Goal: Task Accomplishment & Management: Use online tool/utility

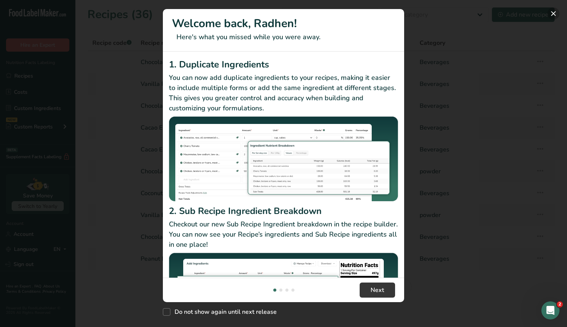
click at [553, 15] on button "New Features" at bounding box center [554, 14] width 12 height 12
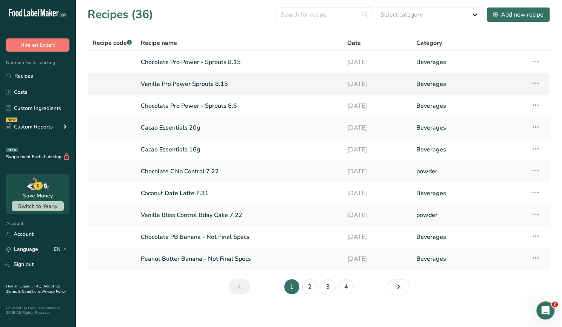
click at [204, 76] on link "Vanilla Pro Power Sprouts 8.15" at bounding box center [239, 84] width 197 height 16
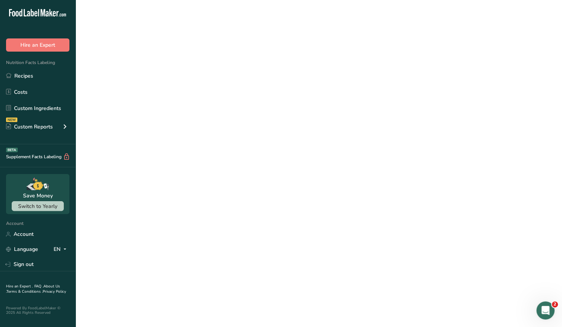
click at [204, 76] on link "Vanilla Pro Power Sprouts 8.15" at bounding box center [239, 84] width 197 height 16
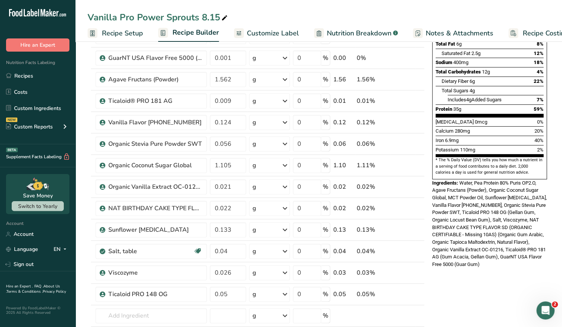
scroll to position [115, 0]
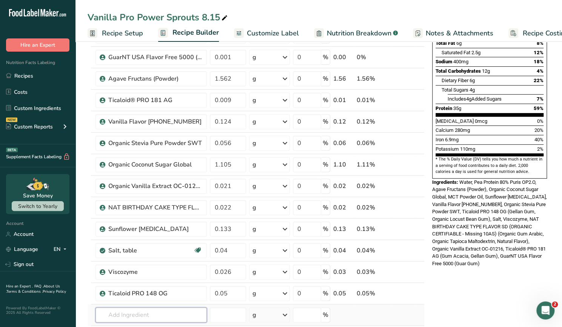
click at [148, 317] on input "text" at bounding box center [150, 315] width 111 height 15
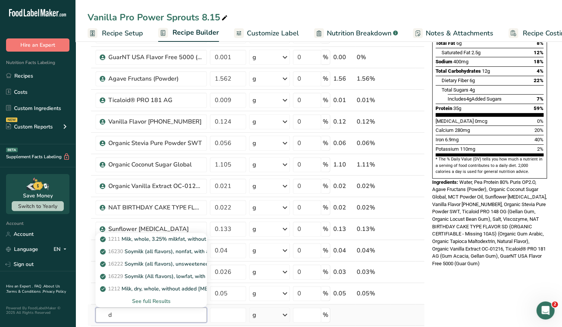
type input "d"
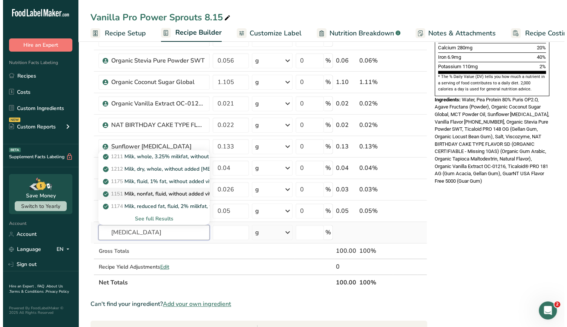
scroll to position [159, 0]
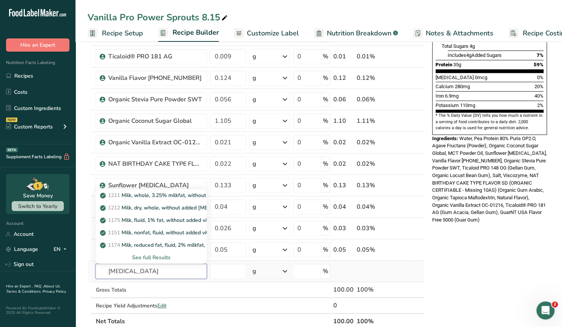
type input "vitamin d"
click at [140, 255] on div "See full Results" at bounding box center [150, 258] width 99 height 8
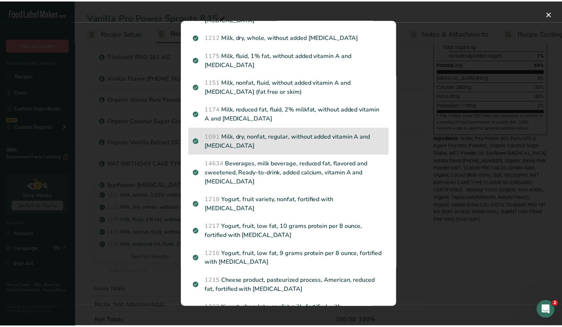
scroll to position [0, 0]
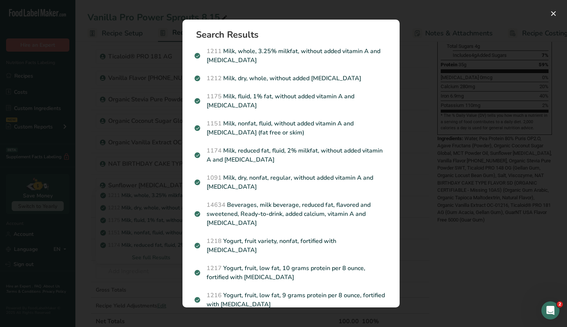
click at [104, 135] on div "Search results modal" at bounding box center [283, 163] width 567 height 327
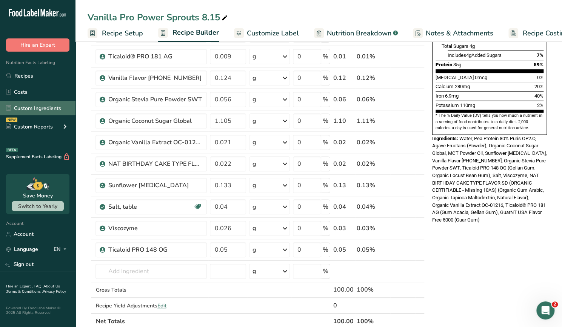
click at [44, 111] on link "Custom Ingredients" at bounding box center [37, 108] width 75 height 14
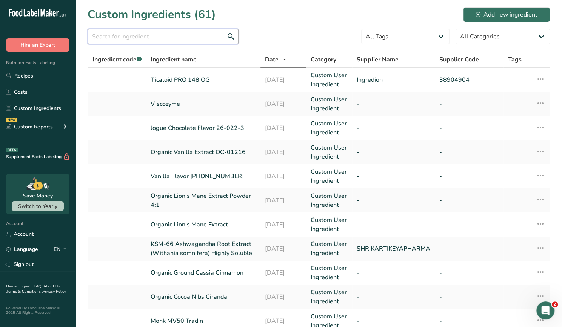
click at [140, 39] on input "text" at bounding box center [163, 36] width 151 height 15
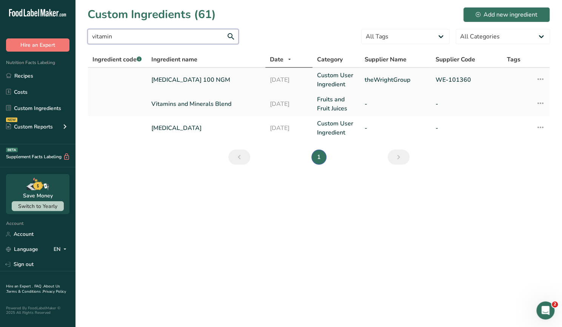
type input "vitamin"
click at [231, 81] on link "VITAMIN D2 100 NGM" at bounding box center [205, 79] width 109 height 9
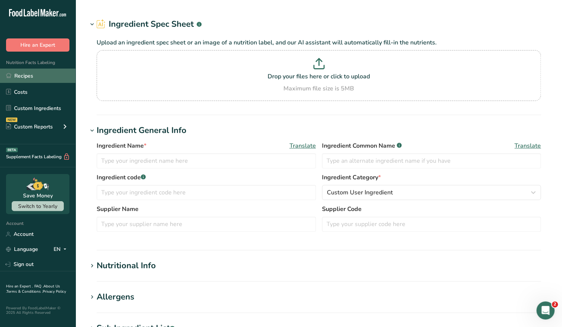
type input "VITAMIN D2 100 NGM"
type input "theWrightGroup"
type input "WE-101360"
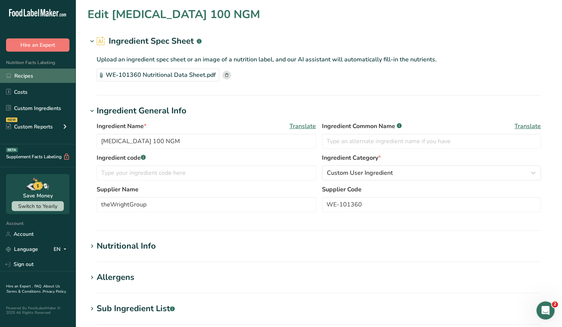
click at [17, 77] on link "Recipes" at bounding box center [37, 76] width 75 height 14
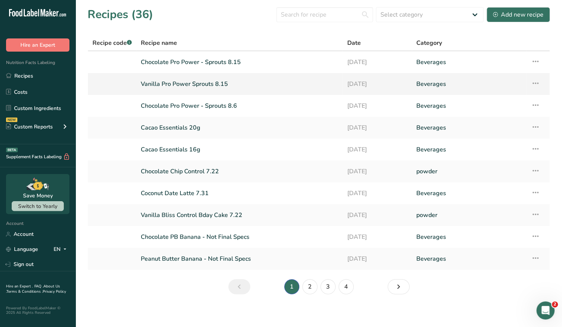
click at [200, 90] on link "Vanilla Pro Power Sprouts 8.15" at bounding box center [239, 84] width 197 height 16
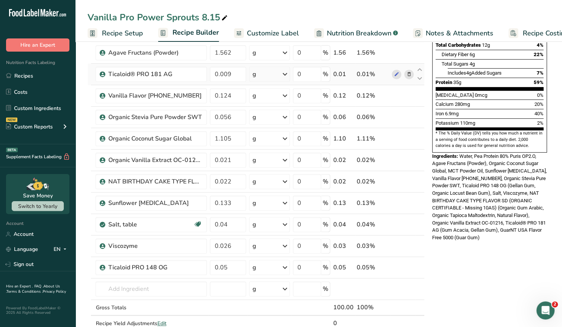
scroll to position [142, 0]
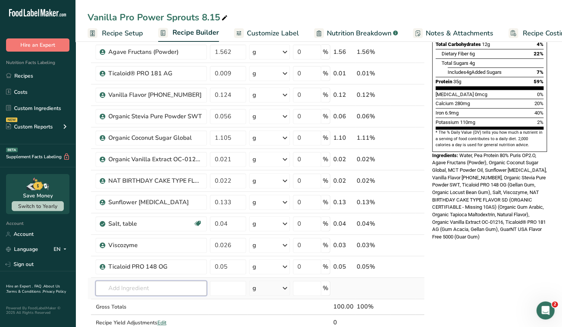
click at [128, 286] on input "text" at bounding box center [150, 288] width 111 height 15
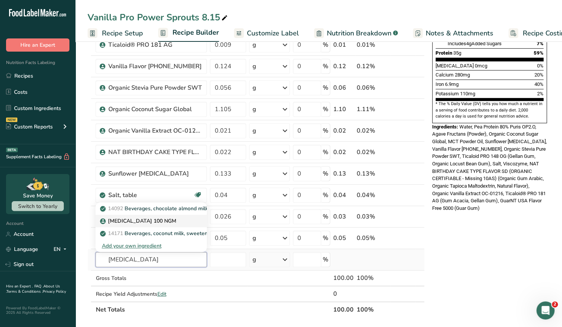
scroll to position [171, 0]
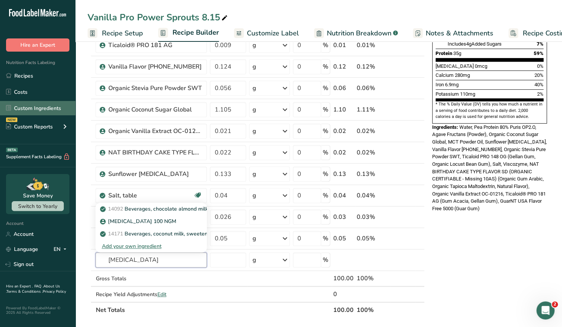
type input "Vitamin D2"
click at [32, 108] on link "Custom Ingredients" at bounding box center [37, 108] width 75 height 14
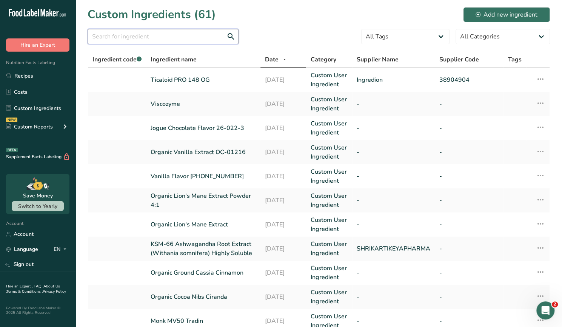
click at [157, 43] on input "text" at bounding box center [163, 36] width 151 height 15
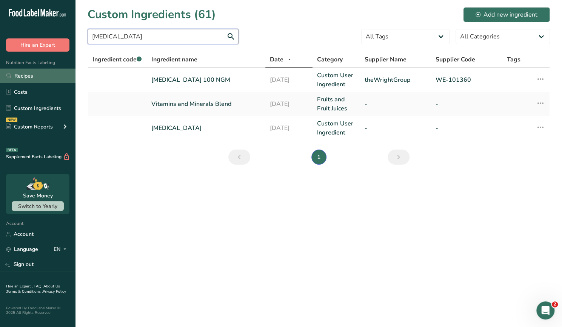
type input "Vitamin D"
click at [33, 76] on link "Recipes" at bounding box center [37, 76] width 75 height 14
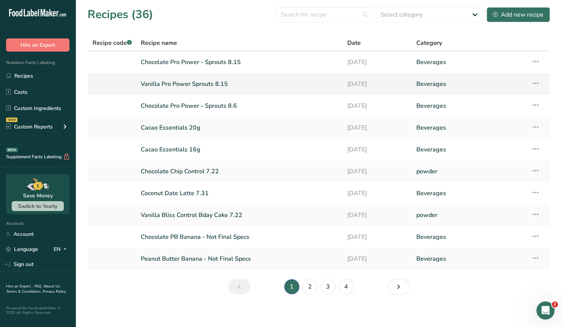
click at [192, 86] on link "Vanilla Pro Power Sprouts 8.15" at bounding box center [239, 84] width 197 height 16
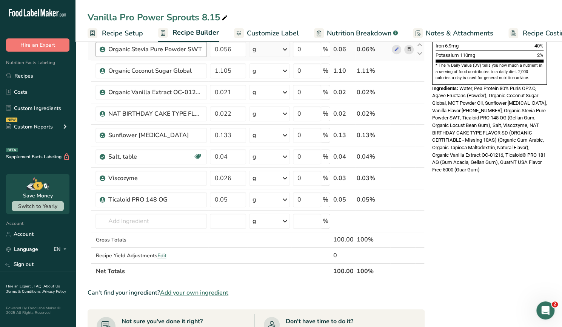
scroll to position [203, 0]
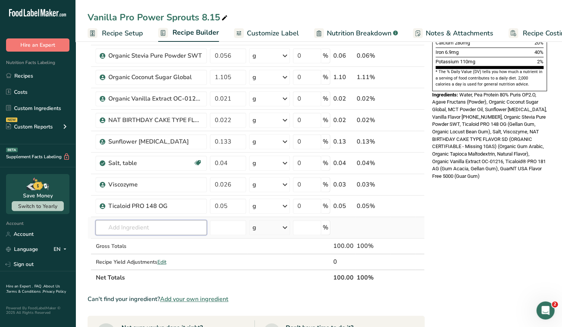
click at [147, 227] on input "text" at bounding box center [150, 227] width 111 height 15
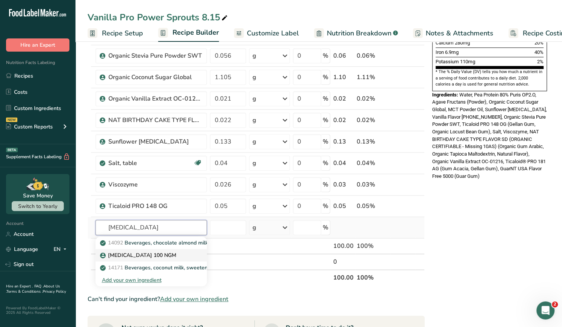
type input "Vitamin D2"
click at [132, 253] on p "VITAMIN D2 100 NGM" at bounding box center [138, 256] width 74 height 8
type input "VITAMIN D2 100 NGM"
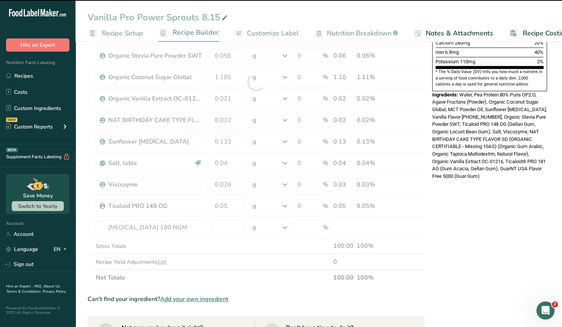
type input "0"
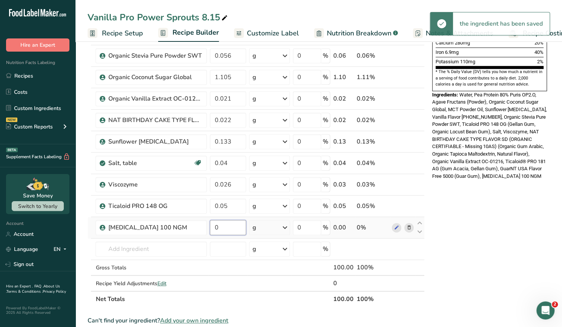
click at [233, 229] on input "0" at bounding box center [228, 227] width 36 height 15
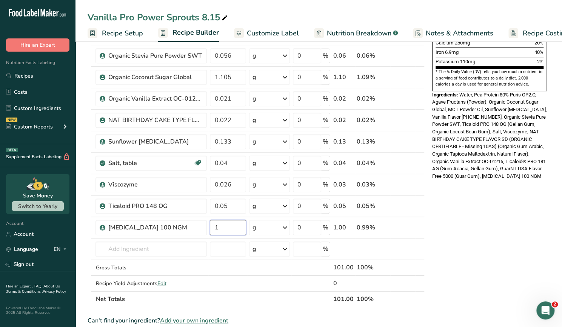
type input "1"
click at [469, 247] on div "Nutrition Facts About 1 Serving Per Container Serving Size 360mL Amount Per Ser…" at bounding box center [489, 210] width 121 height 725
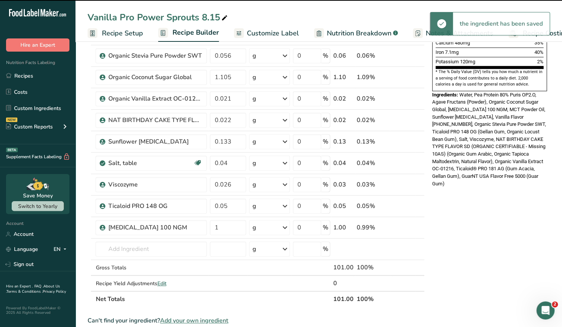
scroll to position [0, 0]
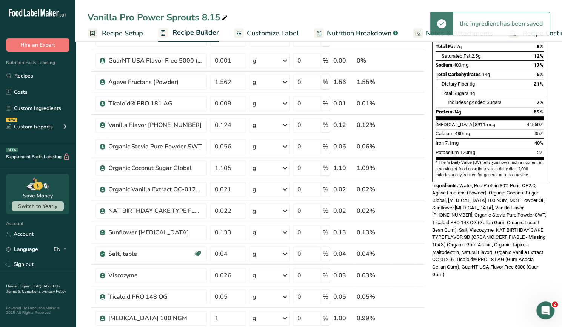
click at [469, 247] on div "Ingredients: Water, Pea Protein 80% Puris OP2.O, Agave Fructans (Powder), Organ…" at bounding box center [489, 230] width 115 height 97
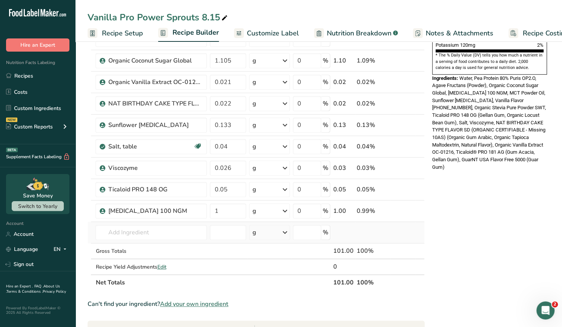
scroll to position [220, 0]
click at [220, 212] on input "1" at bounding box center [228, 210] width 36 height 15
drag, startPoint x: 220, startPoint y: 212, endPoint x: 178, endPoint y: 211, distance: 42.6
click at [178, 211] on tr "VITAMIN D2 100 NGM 1 g Weight Units g kg mg See more Volume Units l Volume unit…" at bounding box center [256, 211] width 336 height 22
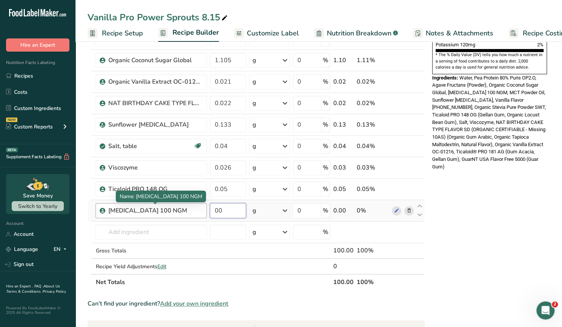
type input "0"
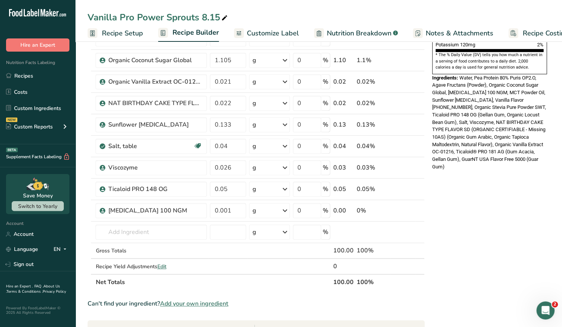
click at [481, 167] on div "Nutrition Facts About 1 Serving Per Container Serving Size 360mL Amount Per Ser…" at bounding box center [489, 201] width 121 height 741
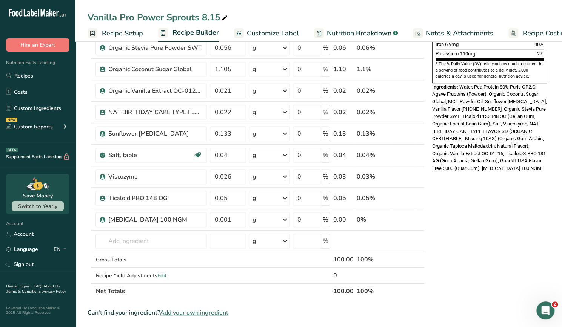
scroll to position [211, 0]
click at [226, 218] on input "0.001" at bounding box center [228, 219] width 36 height 15
click at [526, 155] on div "Ingredients: Water, Pea Protein 80% Puris OP2.O, Agave Fructans (Powder), Organ…" at bounding box center [489, 127] width 115 height 89
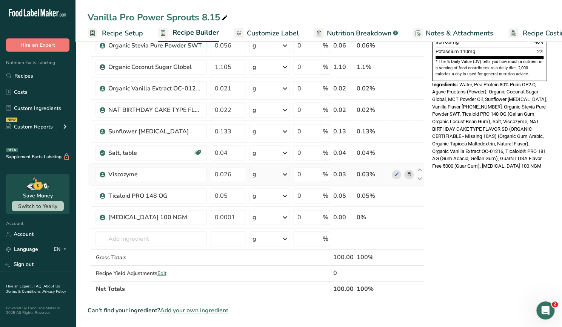
scroll to position [214, 0]
click at [235, 216] on input "0.0001" at bounding box center [228, 217] width 36 height 15
click at [230, 215] on input "0.0001" at bounding box center [228, 217] width 36 height 15
click at [230, 215] on input "0.001" at bounding box center [228, 217] width 36 height 15
type input "2"
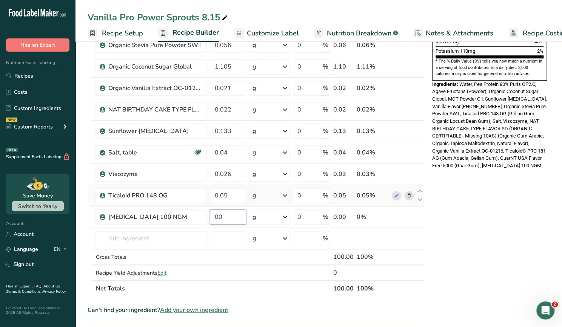
type input "0"
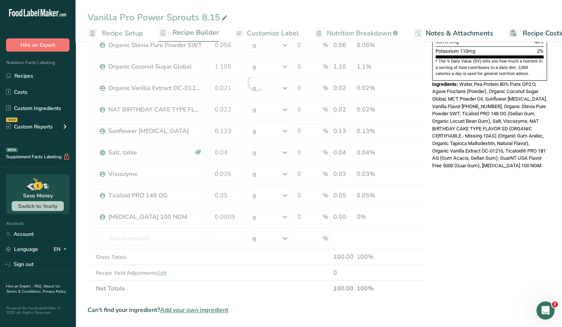
click at [529, 151] on div "Ingredients: Water, Pea Protein 80% Puris OP2.O, Agave Fructans (Powder), Organ…" at bounding box center [489, 125] width 115 height 89
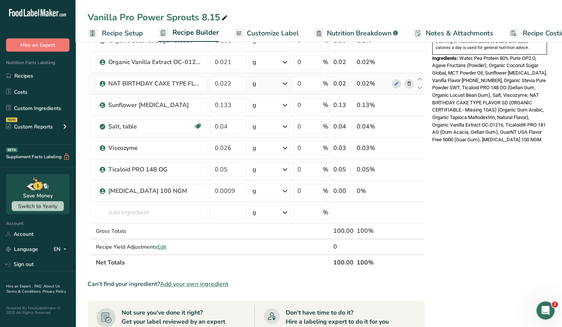
scroll to position [248, 0]
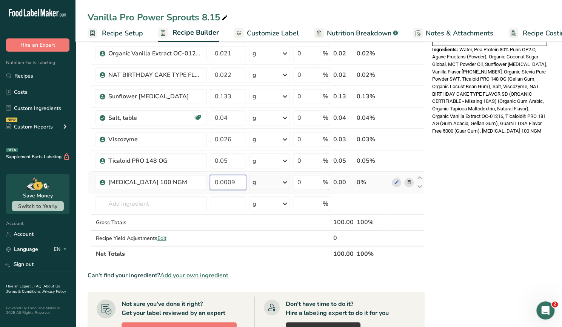
click at [235, 181] on input "0.0009" at bounding box center [228, 182] width 36 height 15
type input "8"
click at [559, 221] on section "Add Ingredients Manage Recipe Delete Recipe Duplicate Recipe Scale Recipe Save …" at bounding box center [318, 173] width 486 height 765
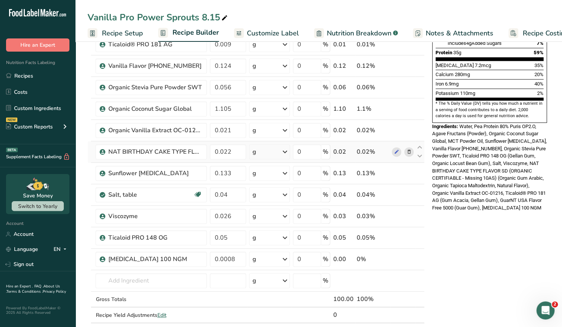
scroll to position [172, 0]
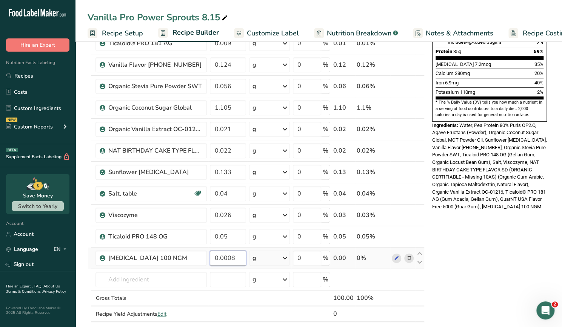
click at [241, 258] on input "0.0008" at bounding box center [228, 258] width 36 height 15
click at [495, 170] on span "Water, Pea Protein 80% Puris OP2.O, Agave Fructans (Powder), Organic Coconut Su…" at bounding box center [489, 167] width 115 height 88
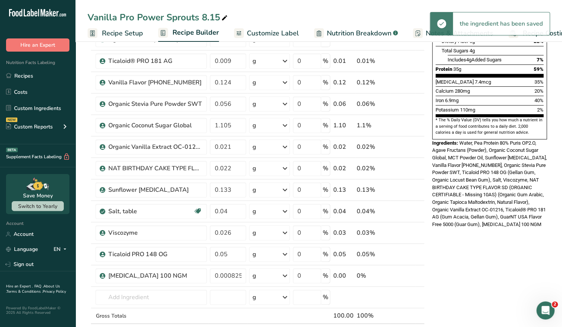
scroll to position [154, 0]
click at [241, 274] on input "0.000825" at bounding box center [228, 276] width 36 height 15
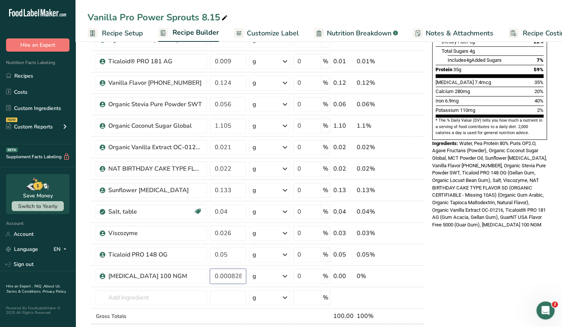
type input "0.000828"
click at [471, 163] on span "Water, Pea Protein 80% Puris OP2.O, Agave Fructans (Powder), Organic Coconut Su…" at bounding box center [489, 185] width 115 height 88
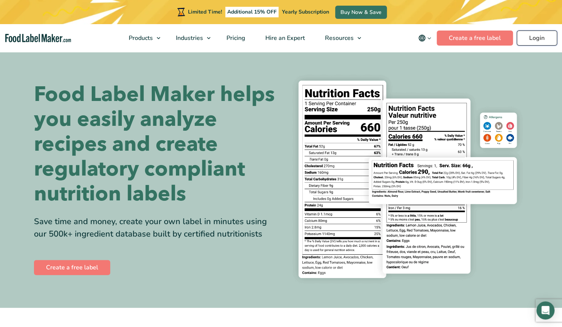
click at [519, 42] on link "Login" at bounding box center [536, 38] width 40 height 15
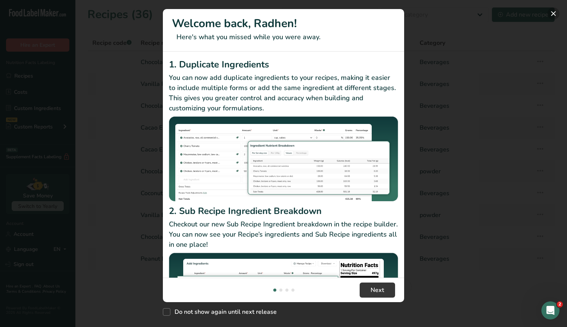
click at [551, 13] on button "New Features" at bounding box center [554, 14] width 12 height 12
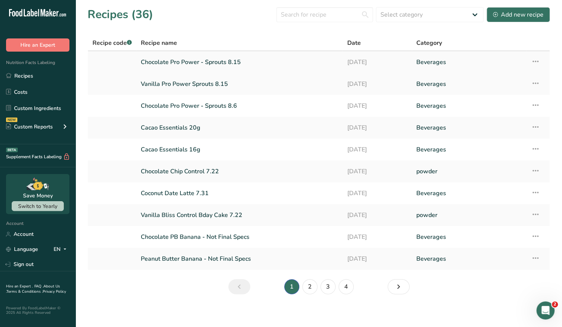
click at [211, 61] on link "Chocolate Pro Power - Sprouts 8.15" at bounding box center [239, 62] width 197 height 16
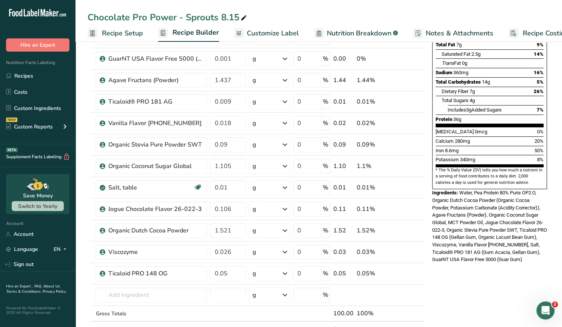
scroll to position [115, 0]
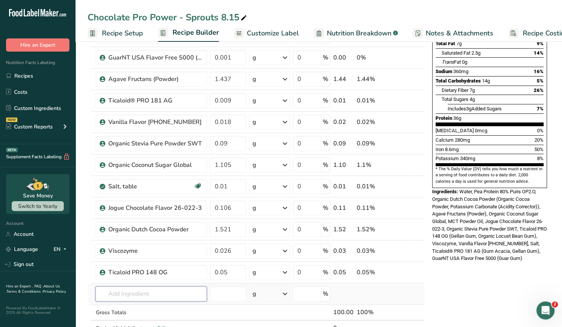
click at [132, 290] on input "text" at bounding box center [150, 294] width 111 height 15
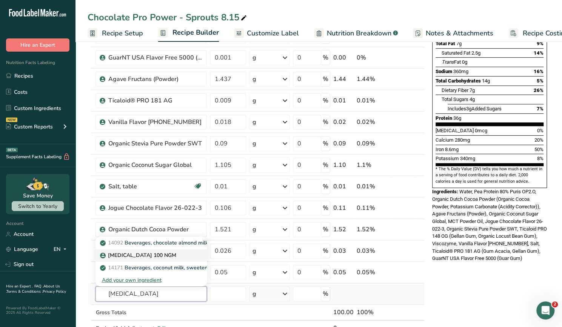
type input "vitamin d2"
click at [143, 254] on p "VITAMIN D2 100 NGM" at bounding box center [138, 256] width 74 height 8
type input "VITAMIN D2 100 NGM"
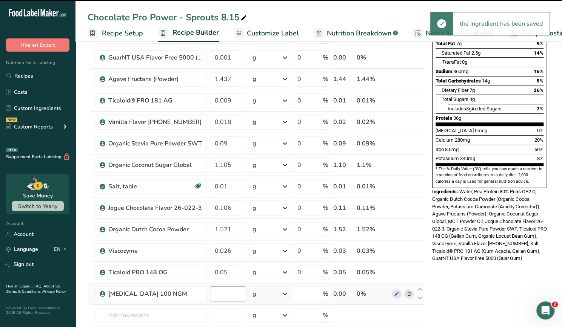
type input "0"
click at [218, 289] on input "0" at bounding box center [228, 294] width 36 height 15
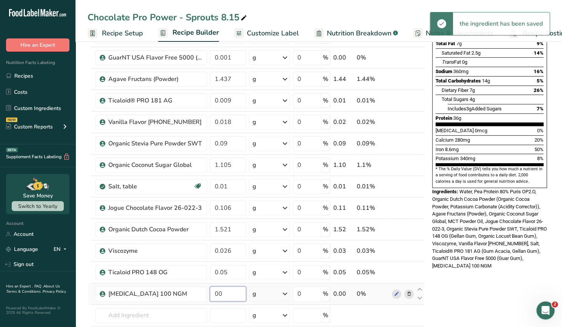
type input "0"
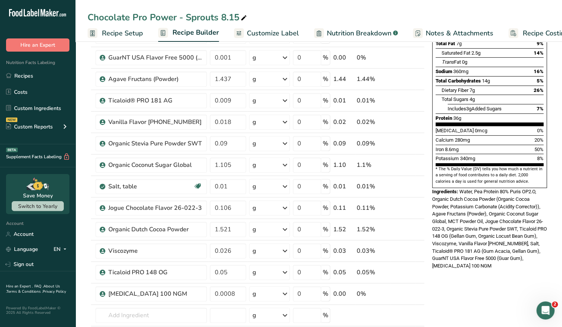
click at [502, 283] on div "Nutrition Facts About 1 Serving Per Container Serving Size 360mL Amount Per Ser…" at bounding box center [489, 288] width 121 height 704
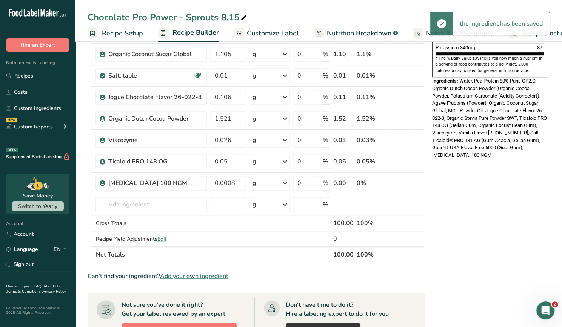
scroll to position [228, 0]
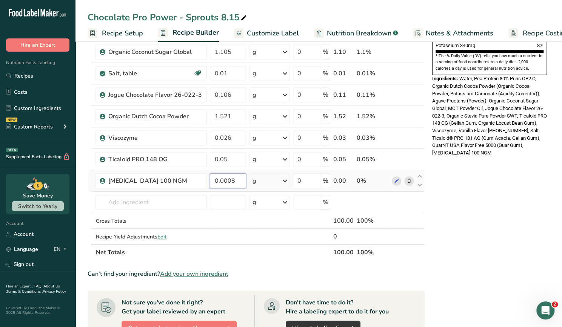
click at [233, 178] on input "0.0008" at bounding box center [228, 181] width 36 height 15
click at [492, 183] on div "Nutrition Facts About 1 Serving Per Container Serving Size 360mL Amount Per Ser…" at bounding box center [489, 182] width 121 height 719
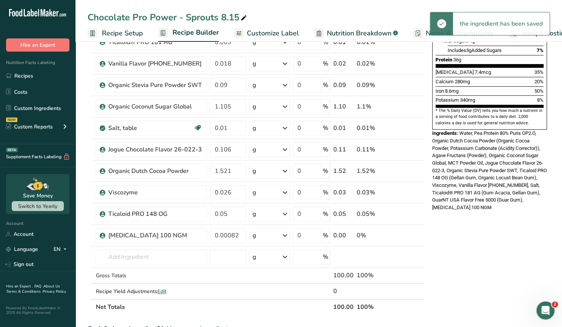
scroll to position [173, 0]
click at [238, 235] on input "0.00082" at bounding box center [228, 236] width 36 height 15
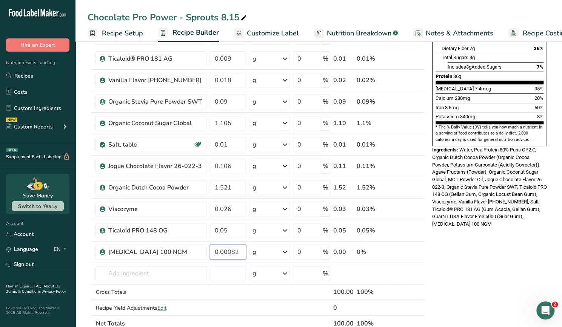
scroll to position [157, 0]
type input "0.000828"
click at [459, 205] on div "Ingredients: Water, Pea Protein 80% Puris OP2.O, Organic Dutch Cocoa Powder (Or…" at bounding box center [489, 188] width 115 height 82
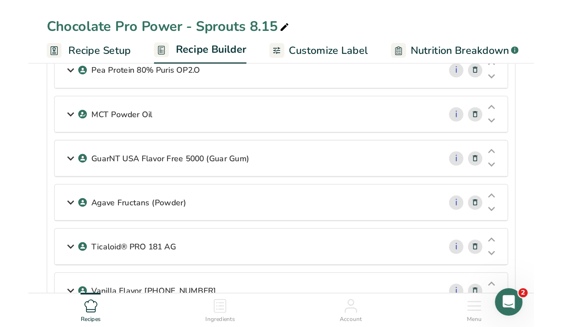
scroll to position [117, 0]
